Goal: Information Seeking & Learning: Compare options

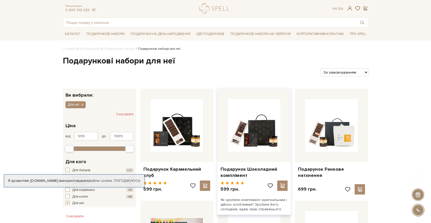
scroll to position [37, 0]
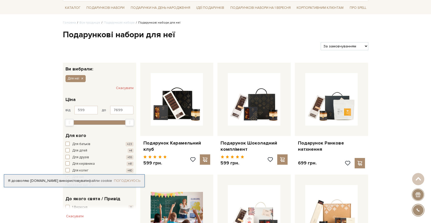
click at [132, 182] on link "Погоджуюсь" at bounding box center [127, 181] width 26 height 5
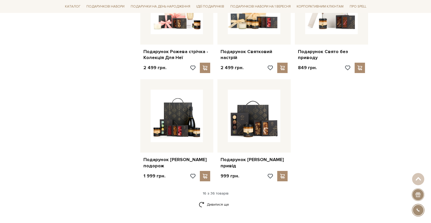
scroll to position [608, 0]
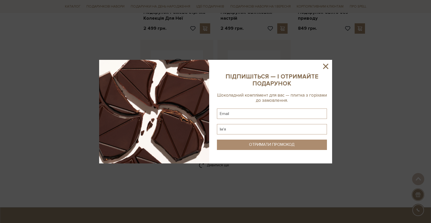
click at [326, 68] on icon at bounding box center [326, 66] width 9 height 9
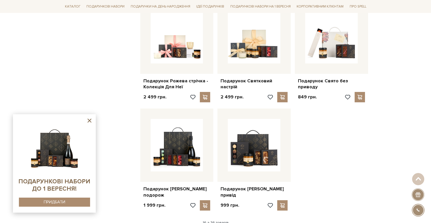
scroll to position [546, 0]
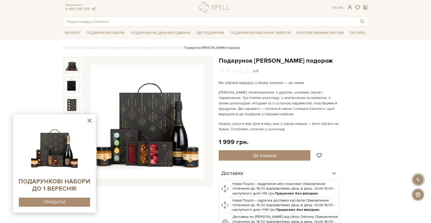
scroll to position [17, 0]
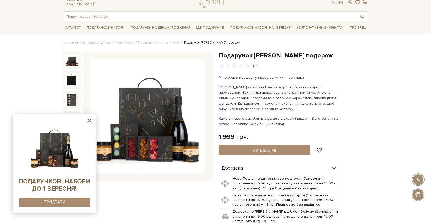
click at [90, 123] on icon at bounding box center [89, 120] width 6 height 6
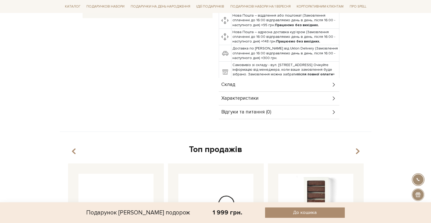
scroll to position [197, 0]
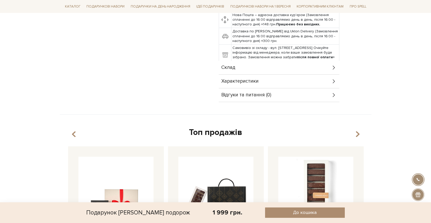
click at [332, 69] on icon at bounding box center [334, 68] width 6 height 6
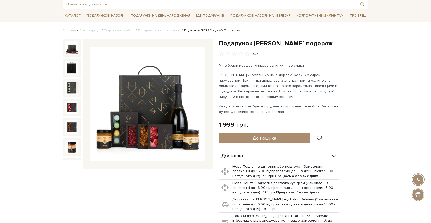
scroll to position [0, 0]
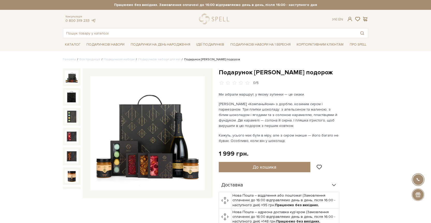
click at [125, 139] on img at bounding box center [147, 133] width 115 height 115
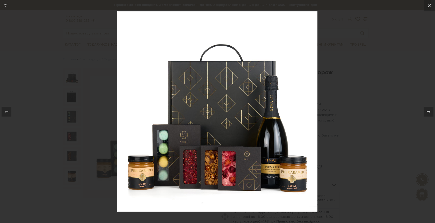
click at [355, 87] on div at bounding box center [217, 111] width 435 height 223
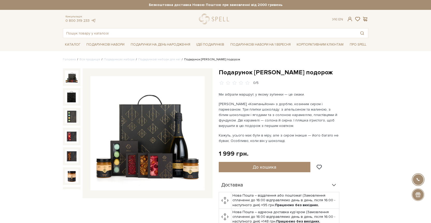
click at [151, 128] on img at bounding box center [147, 133] width 115 height 115
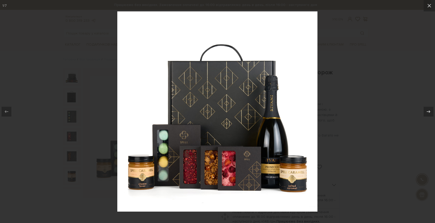
click at [389, 79] on div at bounding box center [217, 111] width 435 height 223
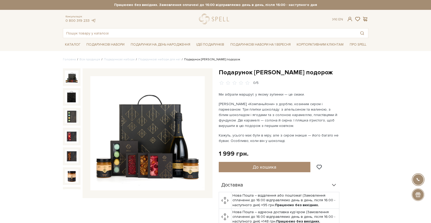
click at [163, 152] on img at bounding box center [147, 133] width 115 height 115
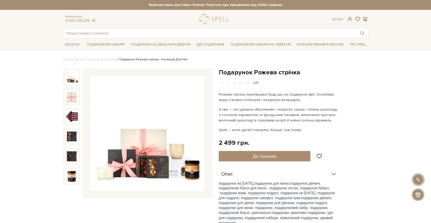
click at [73, 81] on img at bounding box center [71, 76] width 13 height 13
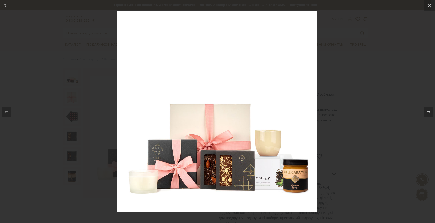
click at [342, 76] on div at bounding box center [217, 111] width 435 height 223
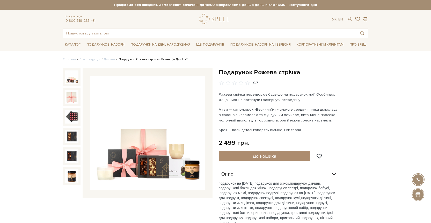
click at [150, 152] on img at bounding box center [147, 133] width 115 height 115
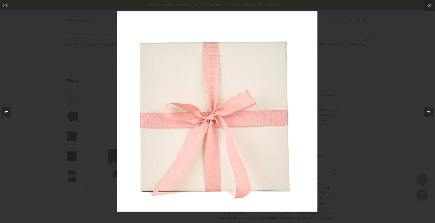
click at [6, 108] on div at bounding box center [7, 112] width 10 height 10
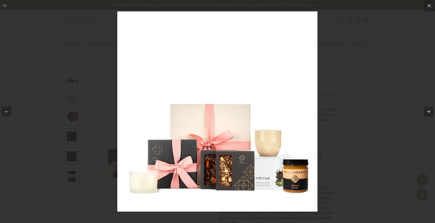
click at [369, 43] on div at bounding box center [217, 111] width 435 height 223
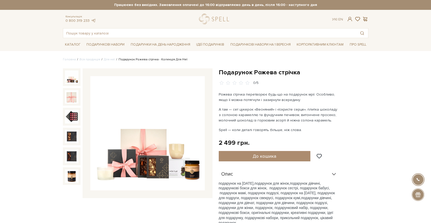
click at [162, 134] on img at bounding box center [147, 133] width 115 height 115
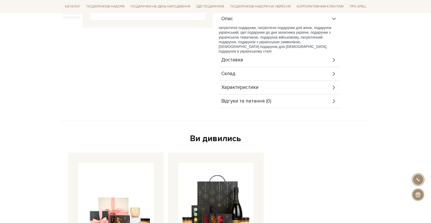
scroll to position [171, 0]
click at [289, 75] on div "Склад" at bounding box center [279, 73] width 121 height 13
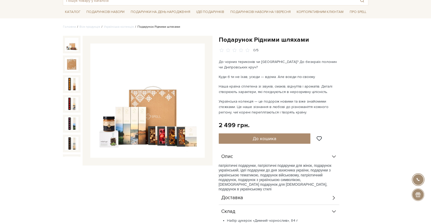
scroll to position [0, 0]
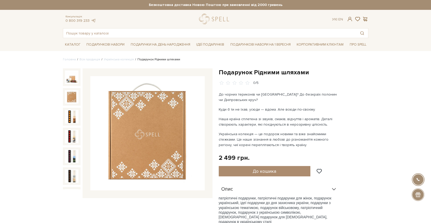
click at [71, 95] on img at bounding box center [71, 96] width 13 height 13
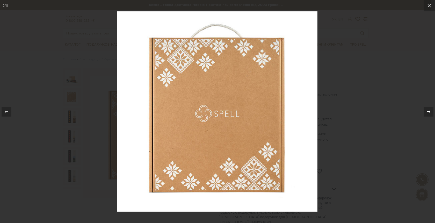
click at [431, 109] on icon at bounding box center [429, 112] width 6 height 6
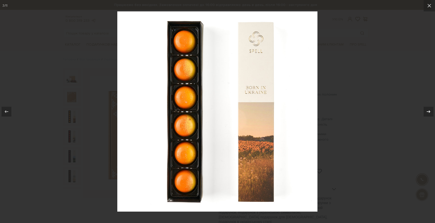
click at [430, 109] on icon at bounding box center [429, 112] width 6 height 6
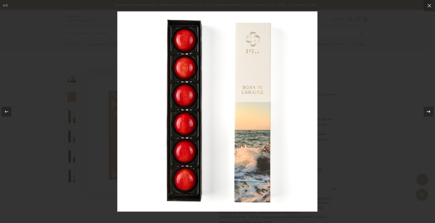
click at [430, 109] on icon at bounding box center [429, 112] width 6 height 6
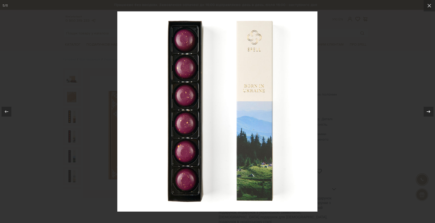
click at [430, 109] on icon at bounding box center [429, 112] width 6 height 6
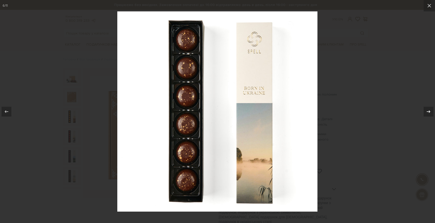
click at [430, 109] on icon at bounding box center [429, 112] width 6 height 6
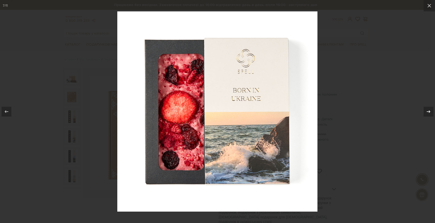
click at [430, 109] on icon at bounding box center [429, 112] width 6 height 6
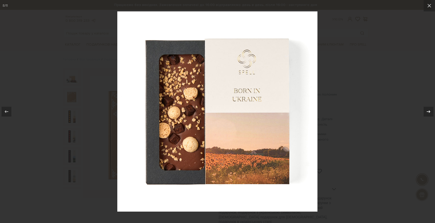
click at [430, 109] on icon at bounding box center [429, 112] width 6 height 6
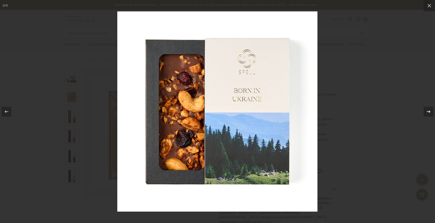
click at [430, 109] on icon at bounding box center [429, 112] width 6 height 6
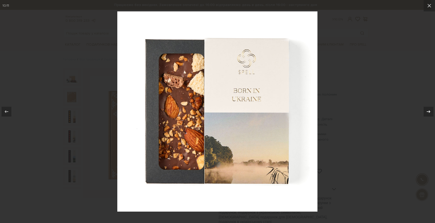
click at [430, 109] on icon at bounding box center [429, 112] width 6 height 6
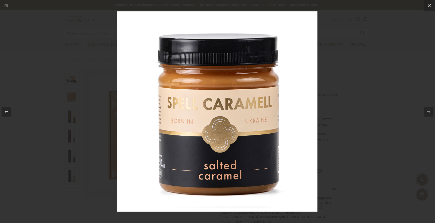
click at [365, 130] on div at bounding box center [217, 111] width 435 height 223
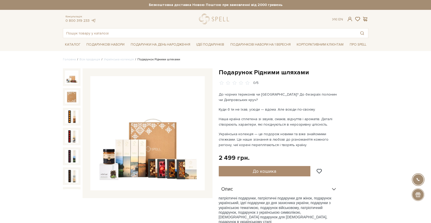
click at [74, 79] on img at bounding box center [71, 76] width 13 height 13
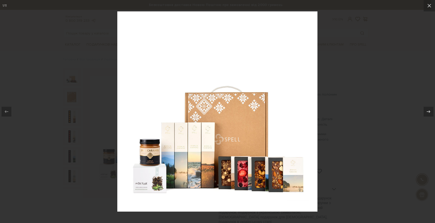
click at [91, 125] on div at bounding box center [217, 111] width 435 height 223
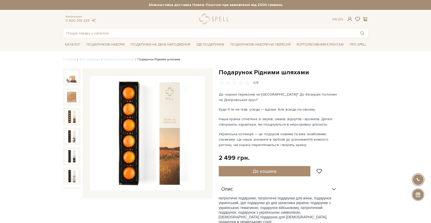
click at [68, 115] on img at bounding box center [71, 116] width 13 height 13
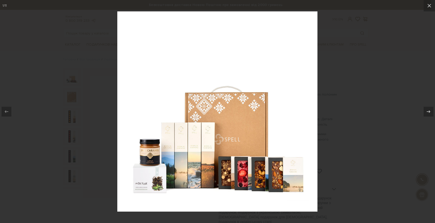
click at [331, 114] on div at bounding box center [217, 111] width 435 height 223
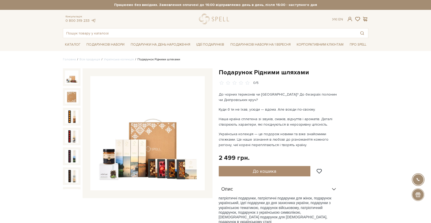
click at [73, 79] on img at bounding box center [71, 76] width 13 height 13
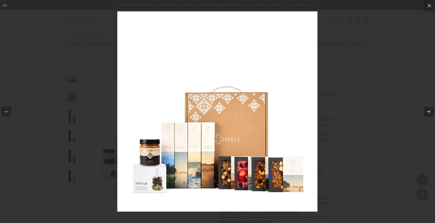
click at [354, 72] on div at bounding box center [217, 111] width 435 height 223
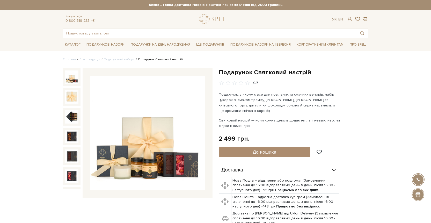
click at [164, 162] on img at bounding box center [147, 133] width 115 height 115
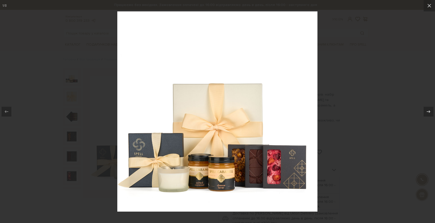
click at [331, 164] on div at bounding box center [217, 111] width 435 height 223
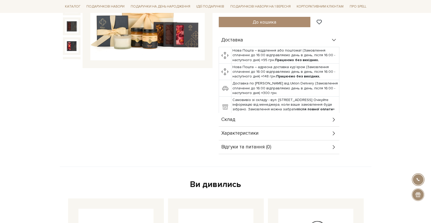
scroll to position [138, 0]
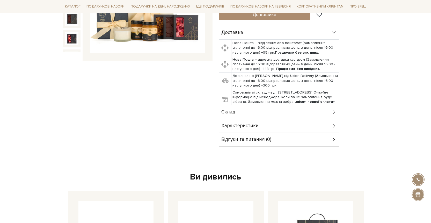
click at [331, 113] on div "Склад" at bounding box center [279, 111] width 121 height 13
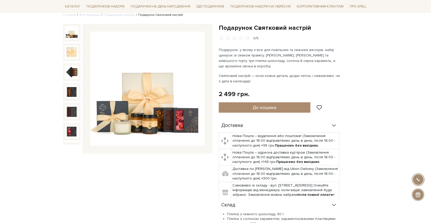
scroll to position [35, 0]
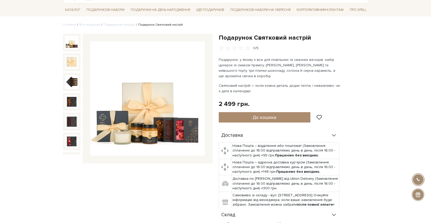
click at [162, 95] on img at bounding box center [147, 98] width 115 height 115
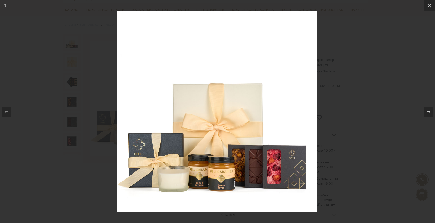
click at [377, 108] on div at bounding box center [217, 111] width 435 height 223
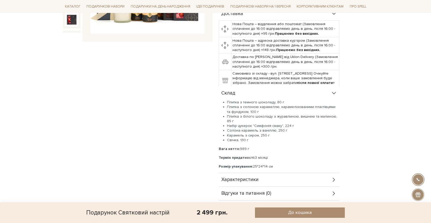
scroll to position [158, 0]
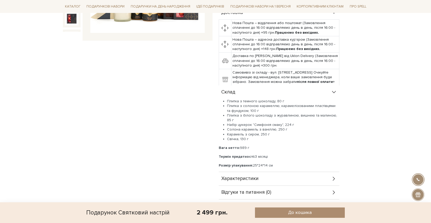
click at [330, 179] on div "Характеристики" at bounding box center [279, 178] width 121 height 13
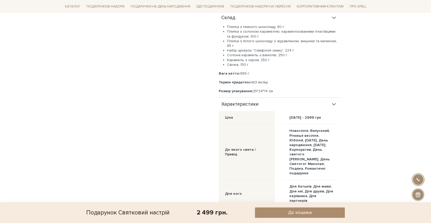
scroll to position [227, 0]
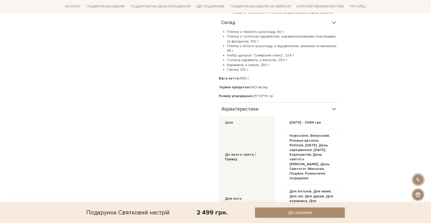
click at [337, 110] on div "Характеристики" at bounding box center [279, 109] width 121 height 13
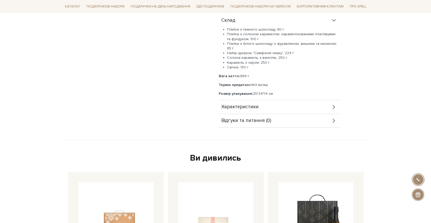
scroll to position [240, 0]
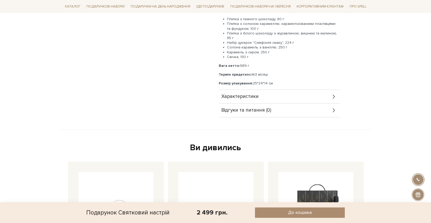
click at [337, 99] on div "Характеристики" at bounding box center [279, 96] width 121 height 13
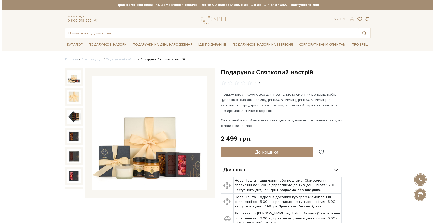
scroll to position [5, 0]
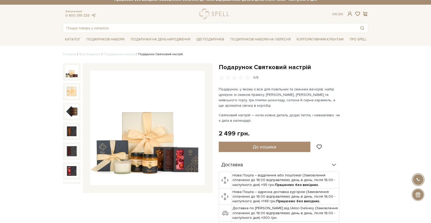
click at [173, 104] on img at bounding box center [147, 128] width 115 height 115
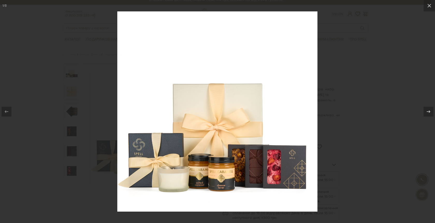
click at [352, 66] on div at bounding box center [217, 111] width 435 height 223
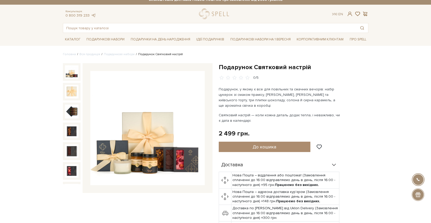
click at [145, 91] on img at bounding box center [147, 128] width 115 height 115
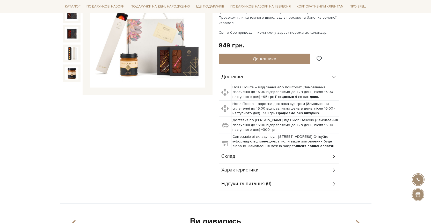
scroll to position [105, 0]
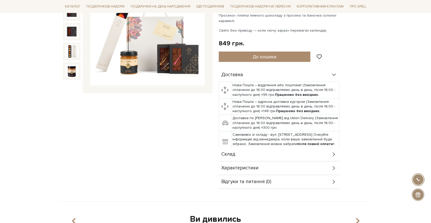
click at [290, 160] on div "Склад" at bounding box center [279, 154] width 121 height 13
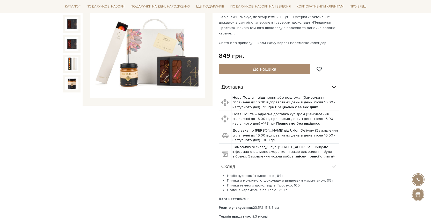
scroll to position [93, 0]
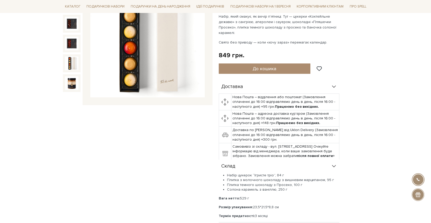
click at [74, 59] on img at bounding box center [71, 62] width 13 height 13
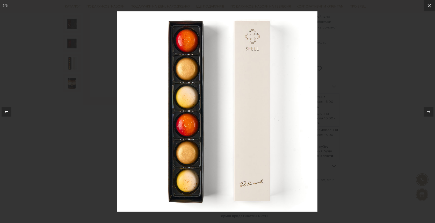
click at [3, 110] on icon at bounding box center [6, 112] width 6 height 6
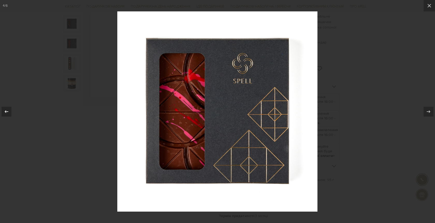
click at [3, 110] on icon at bounding box center [6, 112] width 6 height 6
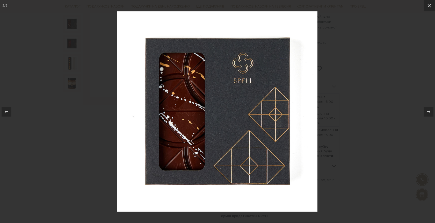
click at [343, 87] on div at bounding box center [217, 111] width 435 height 223
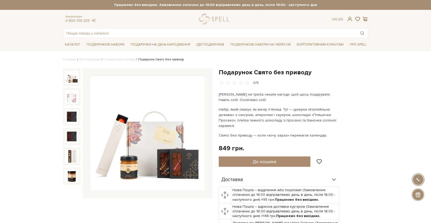
click at [74, 78] on img at bounding box center [71, 76] width 13 height 13
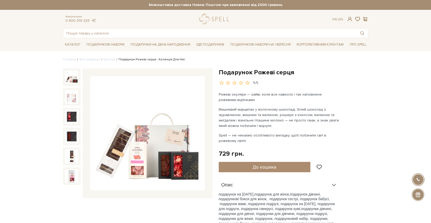
click at [173, 141] on img at bounding box center [147, 133] width 115 height 115
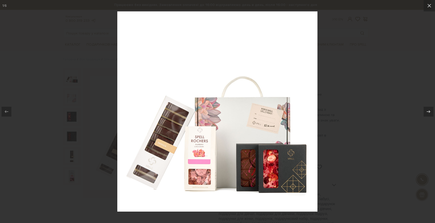
click at [357, 141] on div at bounding box center [217, 111] width 435 height 223
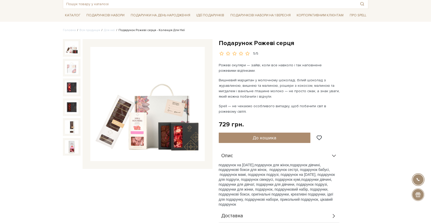
scroll to position [30, 0]
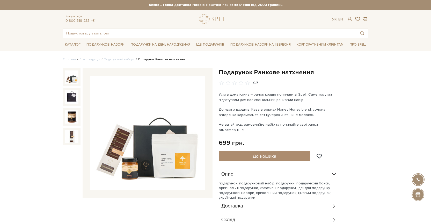
click at [143, 118] on img at bounding box center [147, 133] width 115 height 115
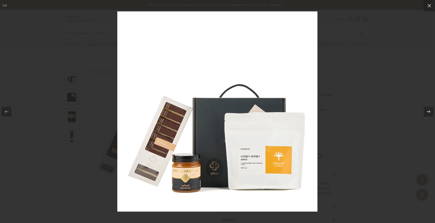
click at [347, 143] on div at bounding box center [217, 111] width 435 height 223
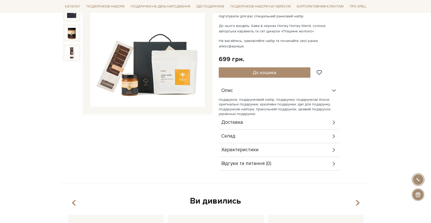
scroll to position [108, 0]
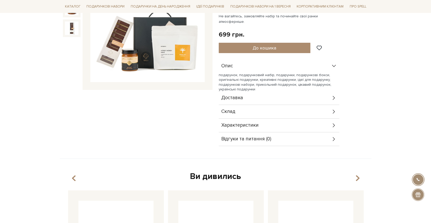
click at [322, 108] on div "Склад" at bounding box center [279, 111] width 121 height 13
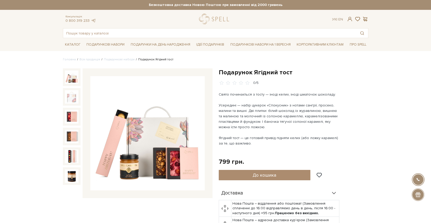
click at [161, 142] on img at bounding box center [147, 133] width 115 height 115
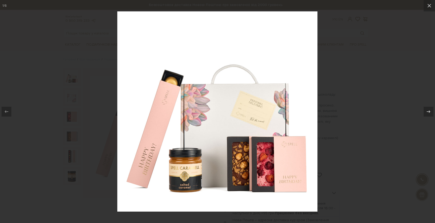
click at [336, 81] on div at bounding box center [217, 111] width 435 height 223
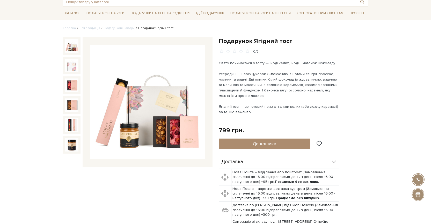
click at [304, 84] on div "Усередині — набір цукерок «Спокусник» з нотами сангрії, просеко, малини та вишн…" at bounding box center [280, 84] width 122 height 27
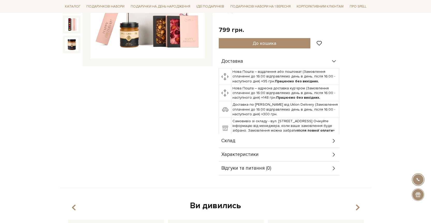
scroll to position [136, 0]
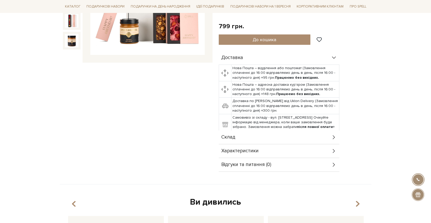
click at [336, 137] on icon at bounding box center [334, 137] width 6 height 6
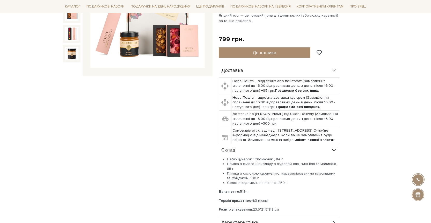
scroll to position [120, 0]
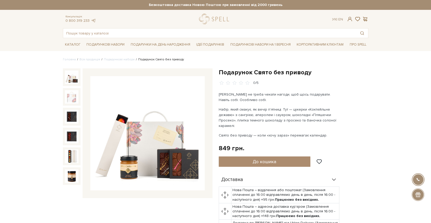
click at [179, 135] on img at bounding box center [147, 133] width 115 height 115
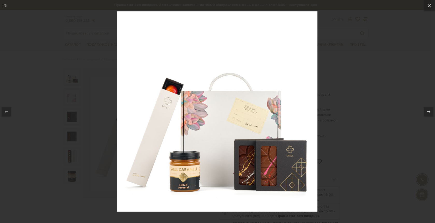
click at [340, 97] on div at bounding box center [217, 111] width 435 height 223
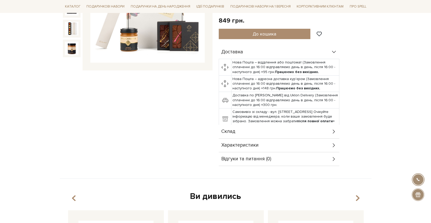
scroll to position [129, 0]
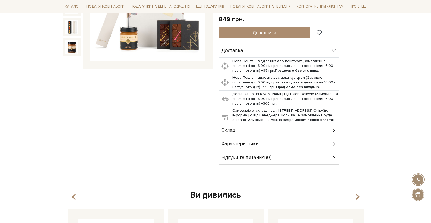
click at [335, 132] on icon at bounding box center [334, 130] width 6 height 6
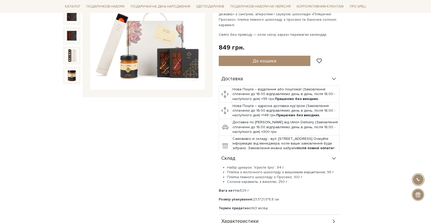
scroll to position [101, 0]
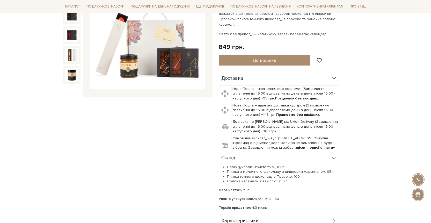
click at [155, 54] on img at bounding box center [147, 32] width 115 height 115
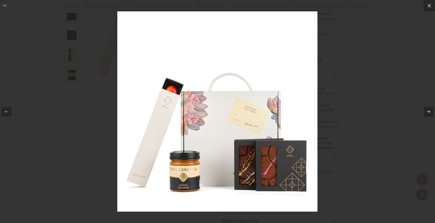
click at [317, 104] on img at bounding box center [217, 111] width 200 height 200
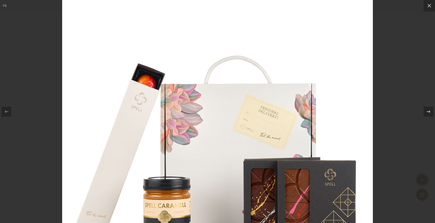
click at [396, 101] on div at bounding box center [217, 111] width 435 height 223
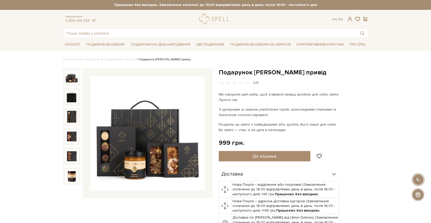
click at [178, 126] on img at bounding box center [147, 133] width 115 height 115
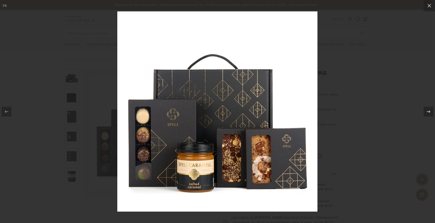
click at [310, 120] on img at bounding box center [217, 111] width 200 height 200
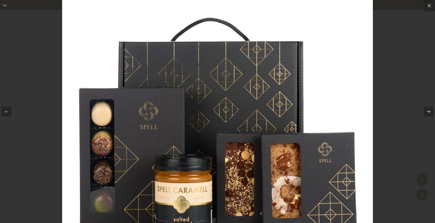
click at [395, 108] on div at bounding box center [217, 111] width 435 height 223
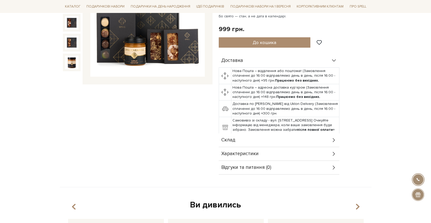
scroll to position [117, 0]
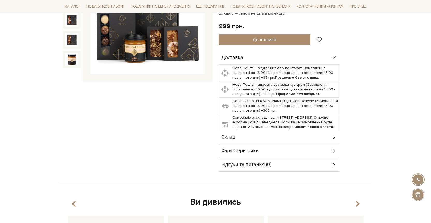
click at [334, 141] on div "Склад" at bounding box center [279, 137] width 121 height 13
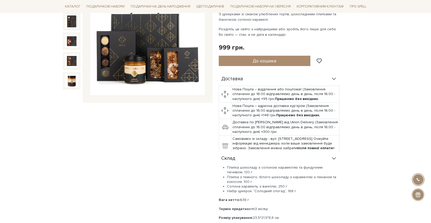
scroll to position [58, 0]
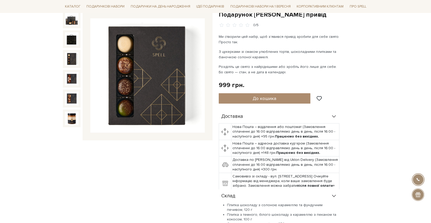
click at [70, 59] on img at bounding box center [71, 58] width 13 height 13
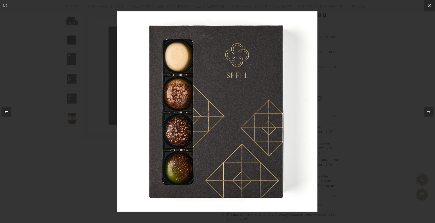
click at [8, 112] on icon at bounding box center [6, 112] width 6 height 6
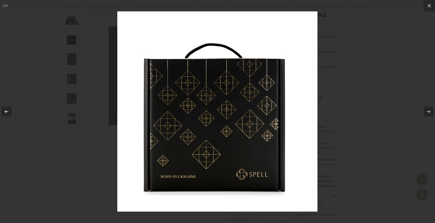
click at [8, 112] on icon at bounding box center [6, 112] width 6 height 6
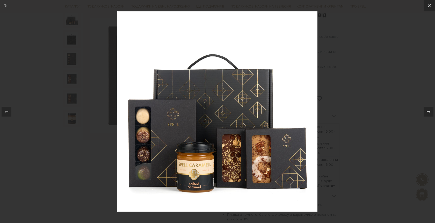
click at [356, 82] on div at bounding box center [217, 111] width 435 height 223
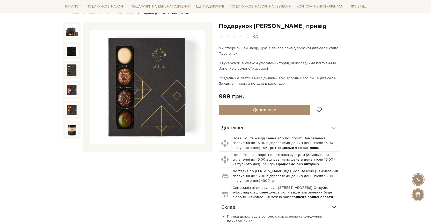
scroll to position [45, 0]
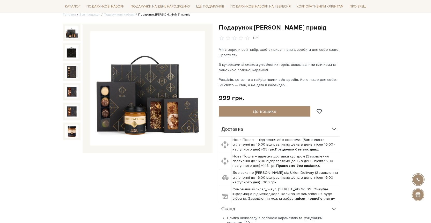
click at [73, 35] on img at bounding box center [71, 32] width 13 height 13
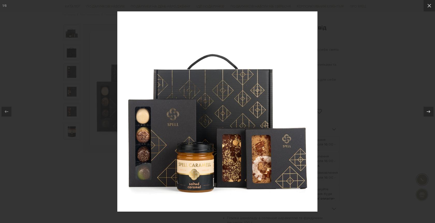
click at [362, 137] on div at bounding box center [217, 111] width 435 height 223
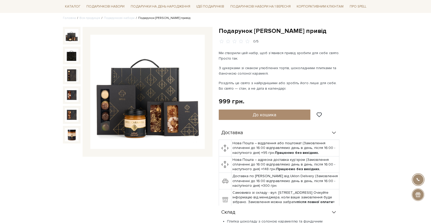
scroll to position [42, 0]
